Goal: Communication & Community: Answer question/provide support

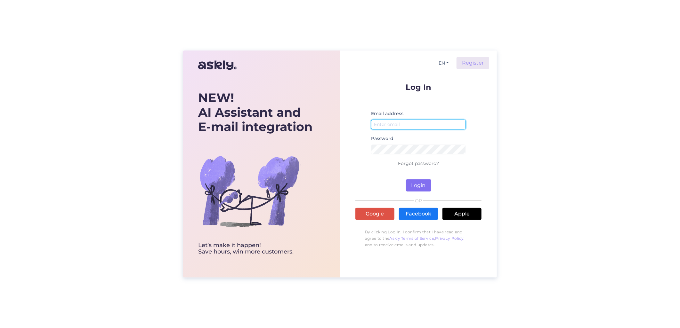
type input "[EMAIL_ADDRESS][DOMAIN_NAME]"
click at [416, 186] on button "Login" at bounding box center [418, 186] width 25 height 12
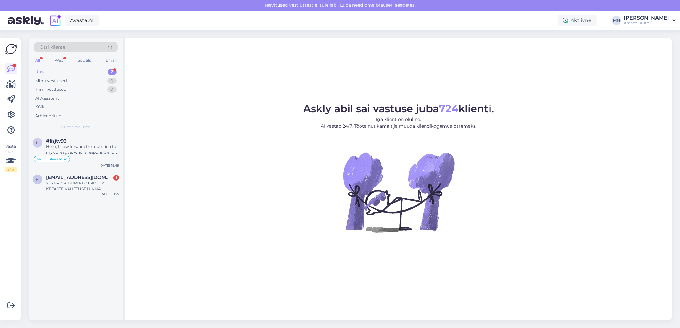
click at [90, 73] on div "Uus 2" at bounding box center [76, 72] width 84 height 9
click at [85, 70] on div "Uus 2" at bounding box center [76, 72] width 84 height 9
click at [70, 74] on div "Uus 1" at bounding box center [76, 72] width 84 height 9
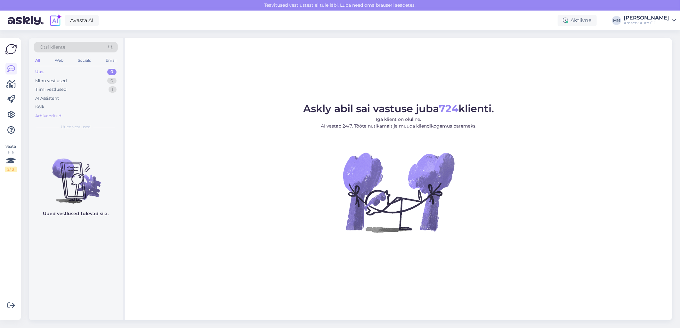
click at [47, 115] on div "Arhiveeritud" at bounding box center [48, 116] width 26 height 6
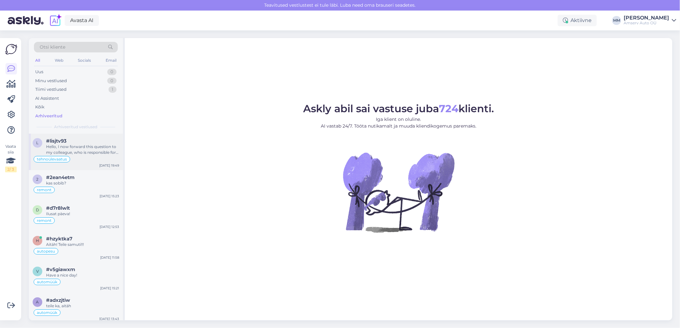
click at [69, 143] on div "#lisjtv93" at bounding box center [82, 141] width 73 height 6
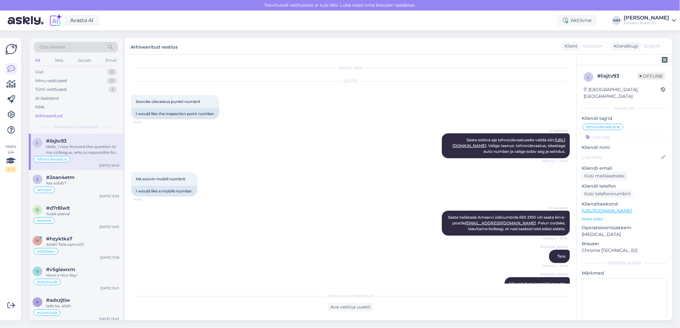
scroll to position [343, 0]
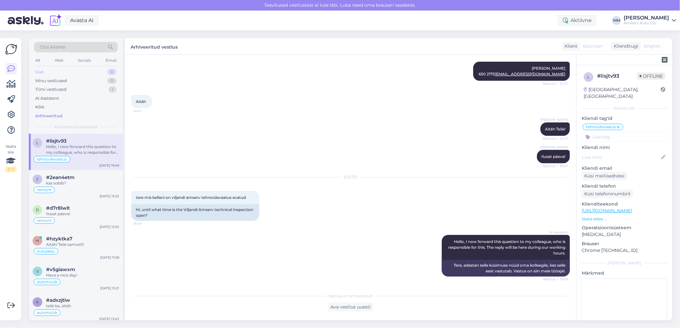
click at [58, 74] on div "Uus 0" at bounding box center [76, 72] width 84 height 9
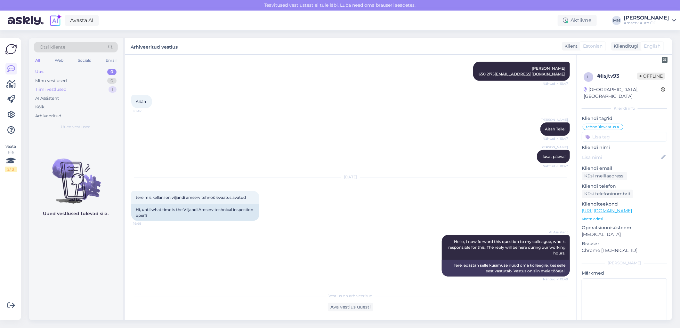
click at [48, 92] on div "Tiimi vestlused" at bounding box center [50, 89] width 31 height 6
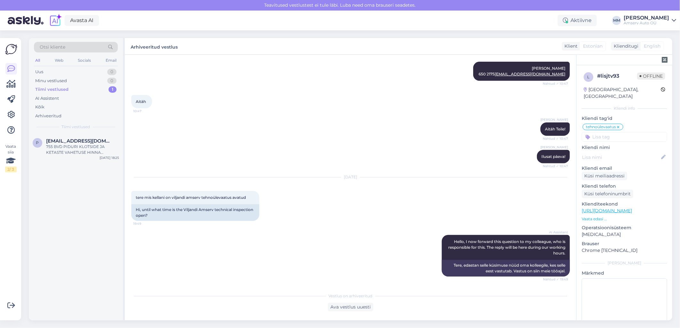
click at [72, 89] on div "Tiimi vestlused 1" at bounding box center [76, 89] width 84 height 9
click at [76, 143] on span "[EMAIL_ADDRESS][DOMAIN_NAME]" at bounding box center [79, 141] width 67 height 6
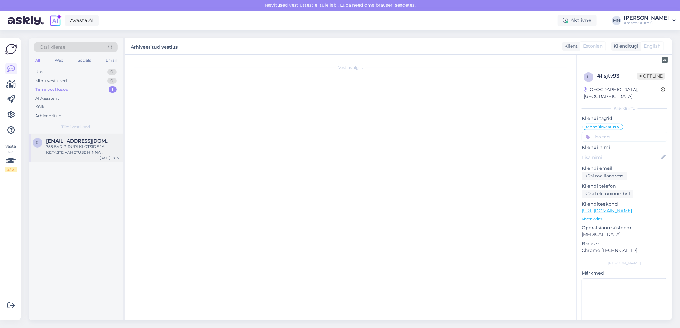
scroll to position [0, 0]
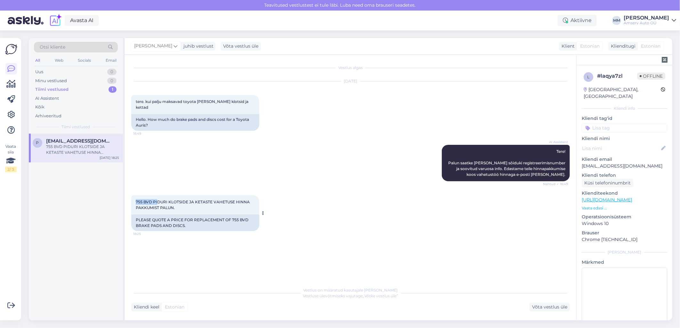
drag, startPoint x: 136, startPoint y: 196, endPoint x: 156, endPoint y: 198, distance: 20.6
click at [156, 200] on span "755 BVD PIDURI KLOTSIDE JA KETASTE VAHETUSE HINNA PAKKUMIST PALUN." at bounding box center [193, 205] width 115 height 11
click at [75, 151] on div "755 BVD PIDURI KLOTSIDE JA KETASTE VAHETUSE HINNA PAKKUMIST PALUN." at bounding box center [82, 150] width 73 height 12
drag, startPoint x: 136, startPoint y: 196, endPoint x: 151, endPoint y: 196, distance: 15.4
click at [151, 200] on span "755 BVD PIDURI KLOTSIDE JA KETASTE VAHETUSE HINNA PAKKUMIST PALUN." at bounding box center [193, 205] width 115 height 11
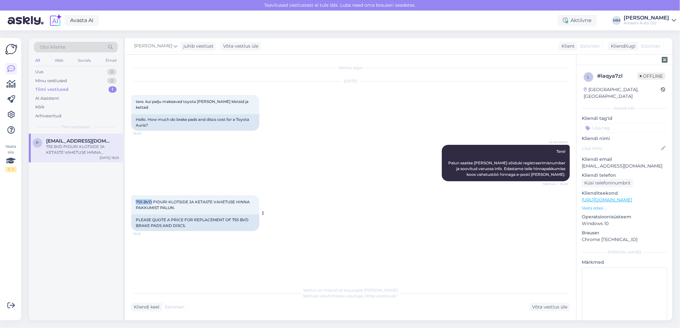
copy span "755 BVD"
drag, startPoint x: 617, startPoint y: 159, endPoint x: 583, endPoint y: 160, distance: 34.0
click at [583, 163] on p "[EMAIL_ADDRESS][DOMAIN_NAME]" at bounding box center [624, 166] width 85 height 7
copy p "[EMAIL_ADDRESS][DOMAIN_NAME]"
